Goal: Transaction & Acquisition: Obtain resource

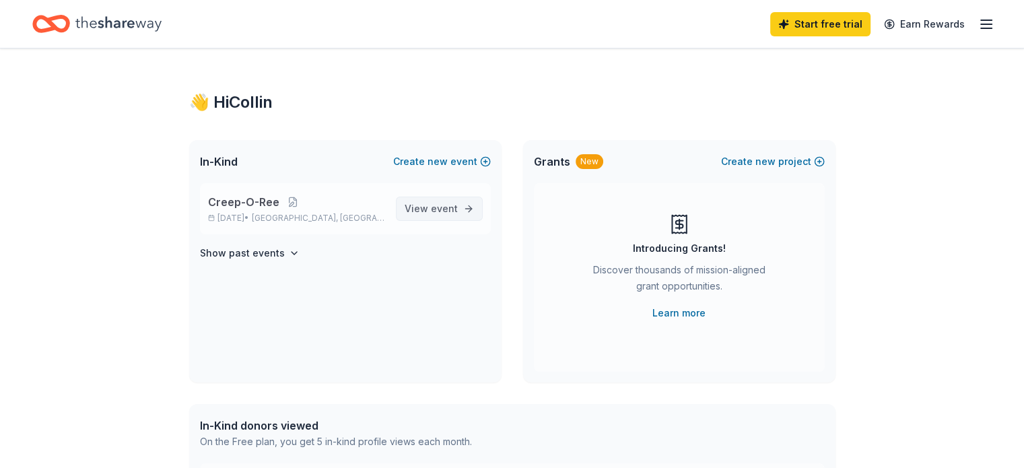
click at [438, 211] on span "event" at bounding box center [444, 208] width 27 height 11
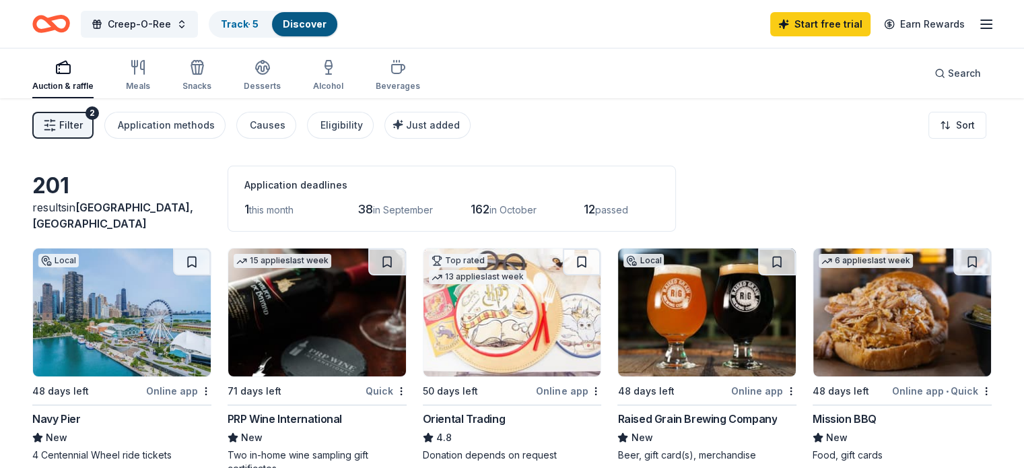
drag, startPoint x: 1023, startPoint y: 57, endPoint x: 1025, endPoint y: 78, distance: 21.6
click at [1023, 78] on html "Creep-O-Ree Track · 5 Discover Start free trial Earn Rewards Auction & raffle M…" at bounding box center [512, 234] width 1024 height 468
click at [150, 87] on div "Meals" at bounding box center [138, 86] width 24 height 11
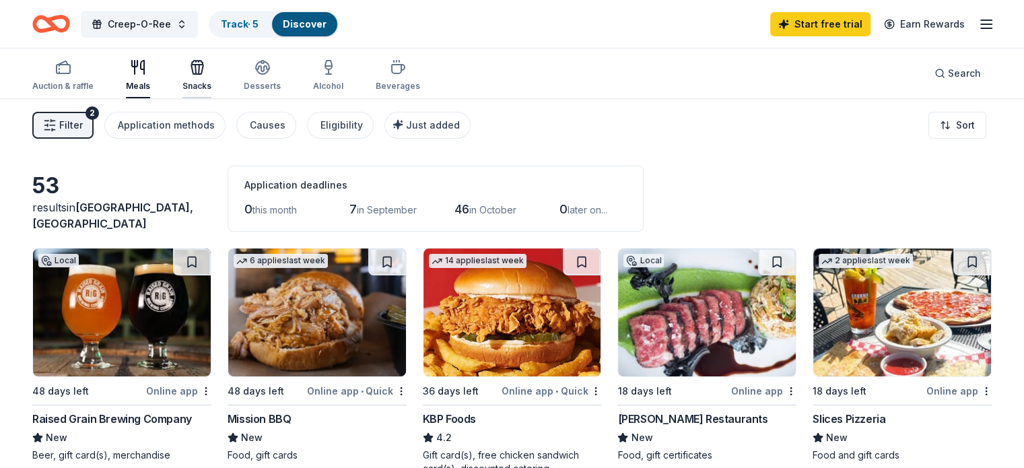
click at [211, 76] on div "Snacks" at bounding box center [196, 75] width 29 height 32
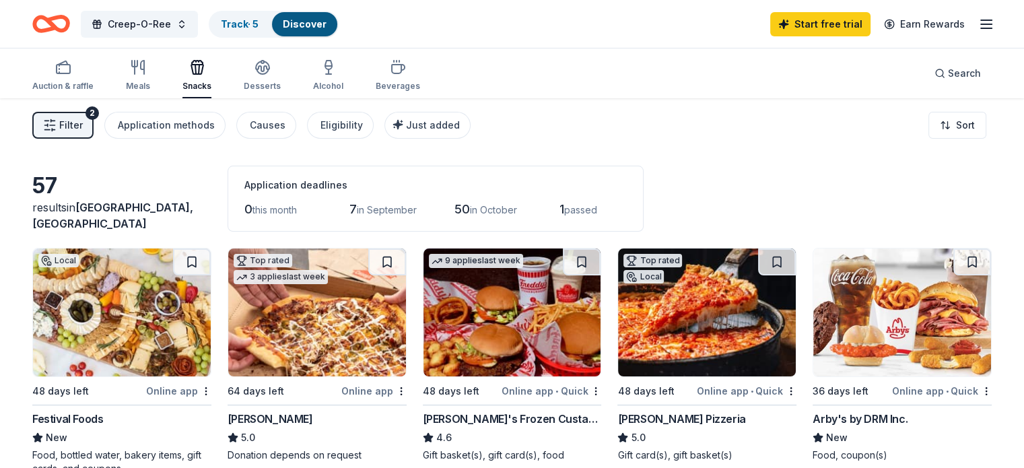
drag, startPoint x: 1022, startPoint y: 78, endPoint x: 1021, endPoint y: 147, distance: 69.3
click at [88, 85] on div "Auction & raffle" at bounding box center [62, 86] width 61 height 11
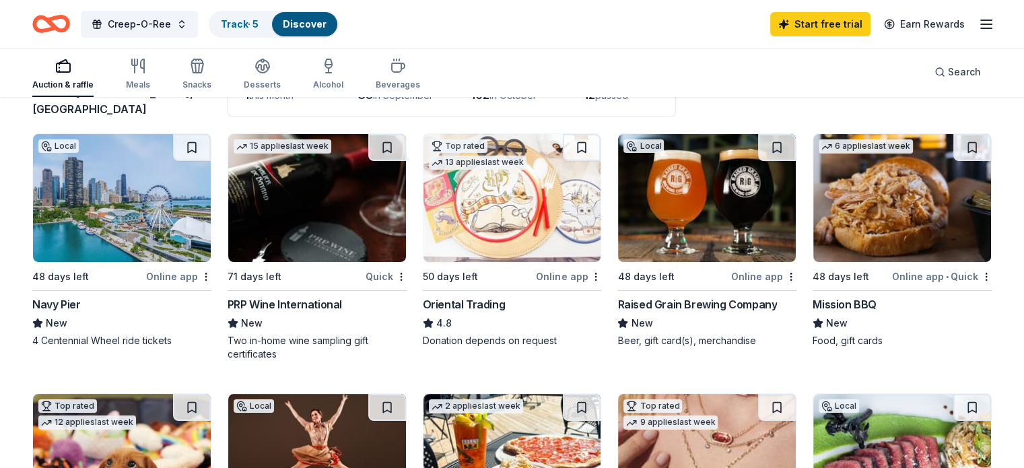
scroll to position [112, 0]
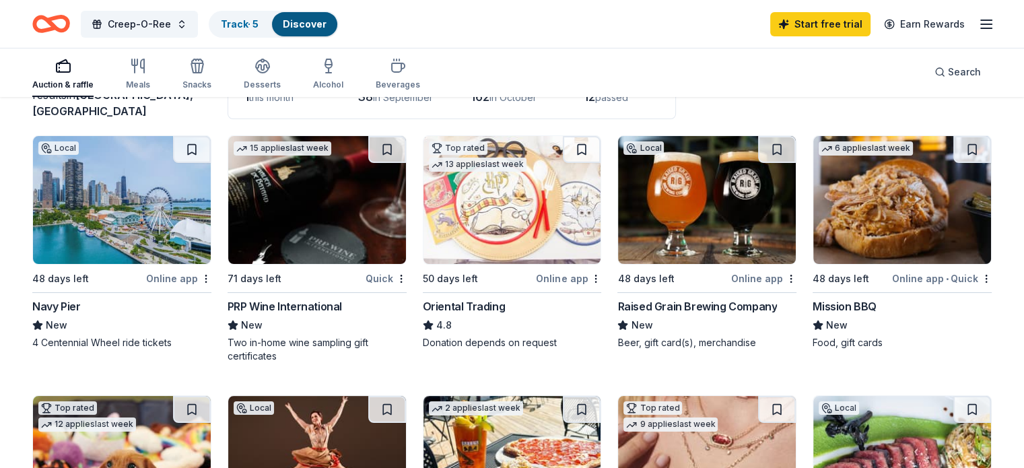
click at [864, 217] on img at bounding box center [902, 200] width 178 height 128
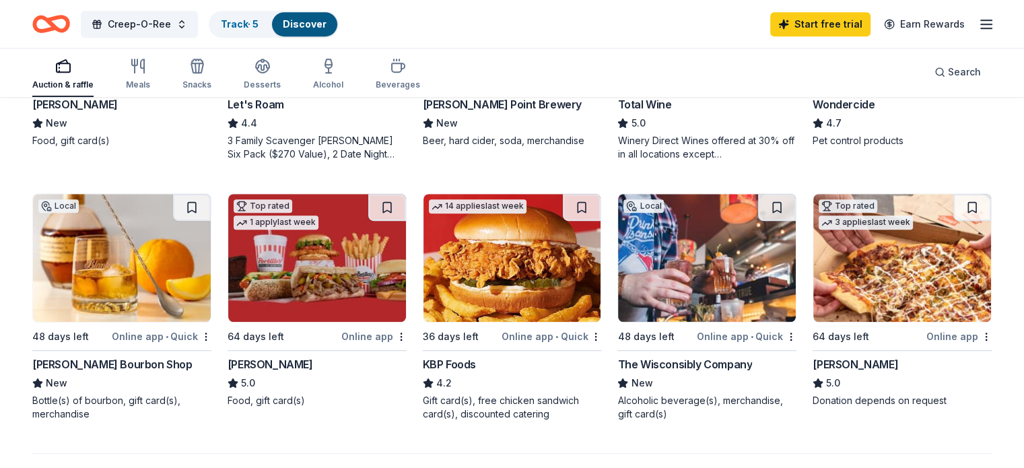
scroll to position [858, 0]
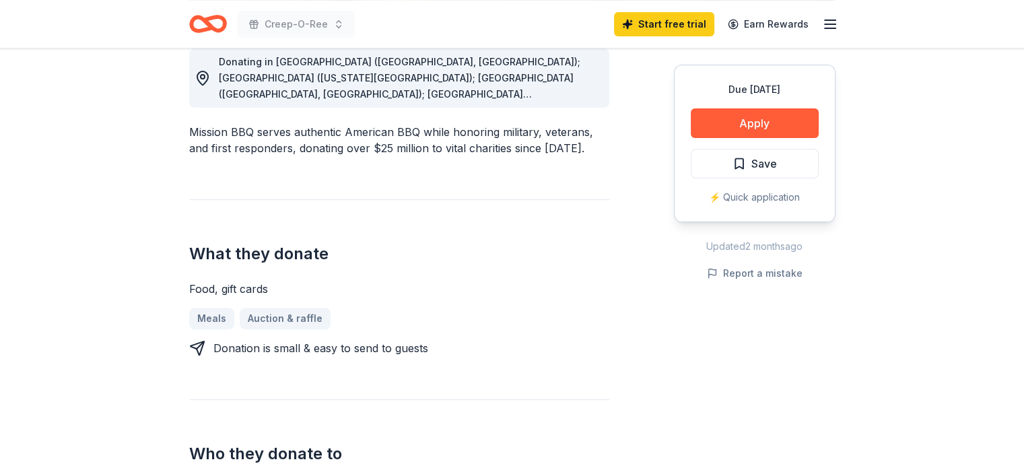
scroll to position [395, 0]
